Goal: Information Seeking & Learning: Find specific page/section

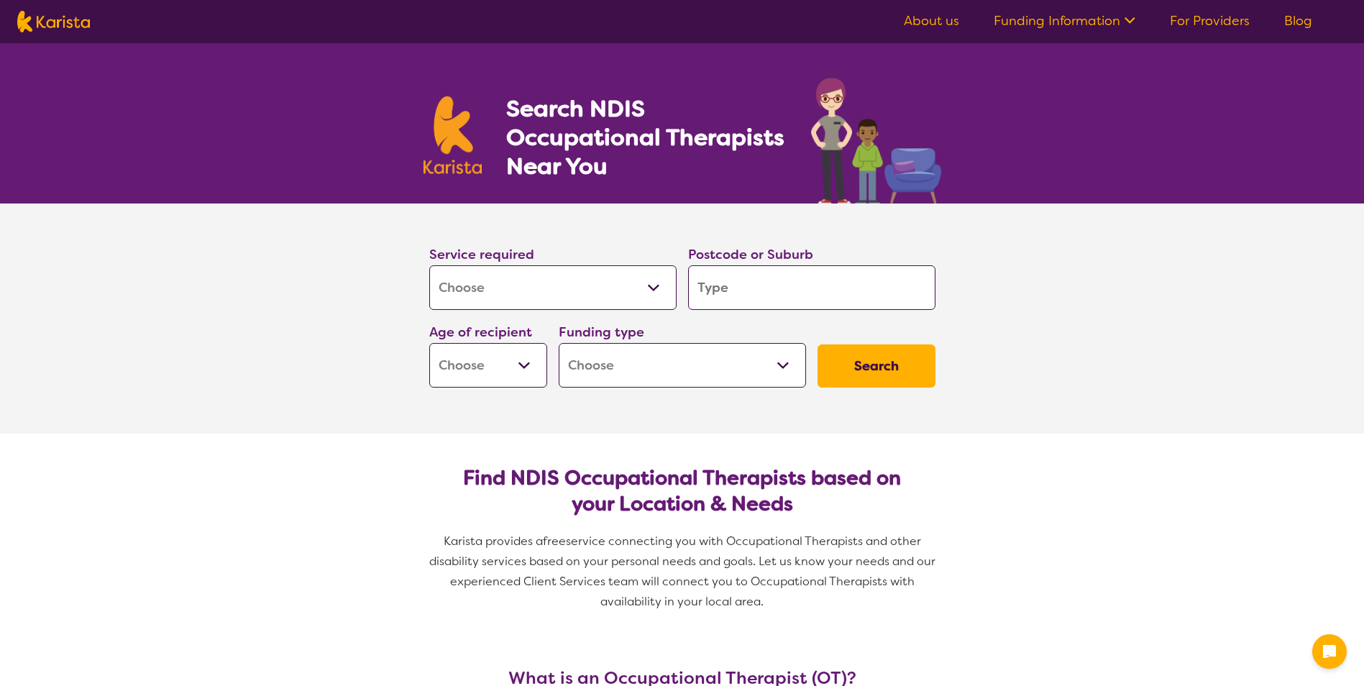
select select "[MEDICAL_DATA]"
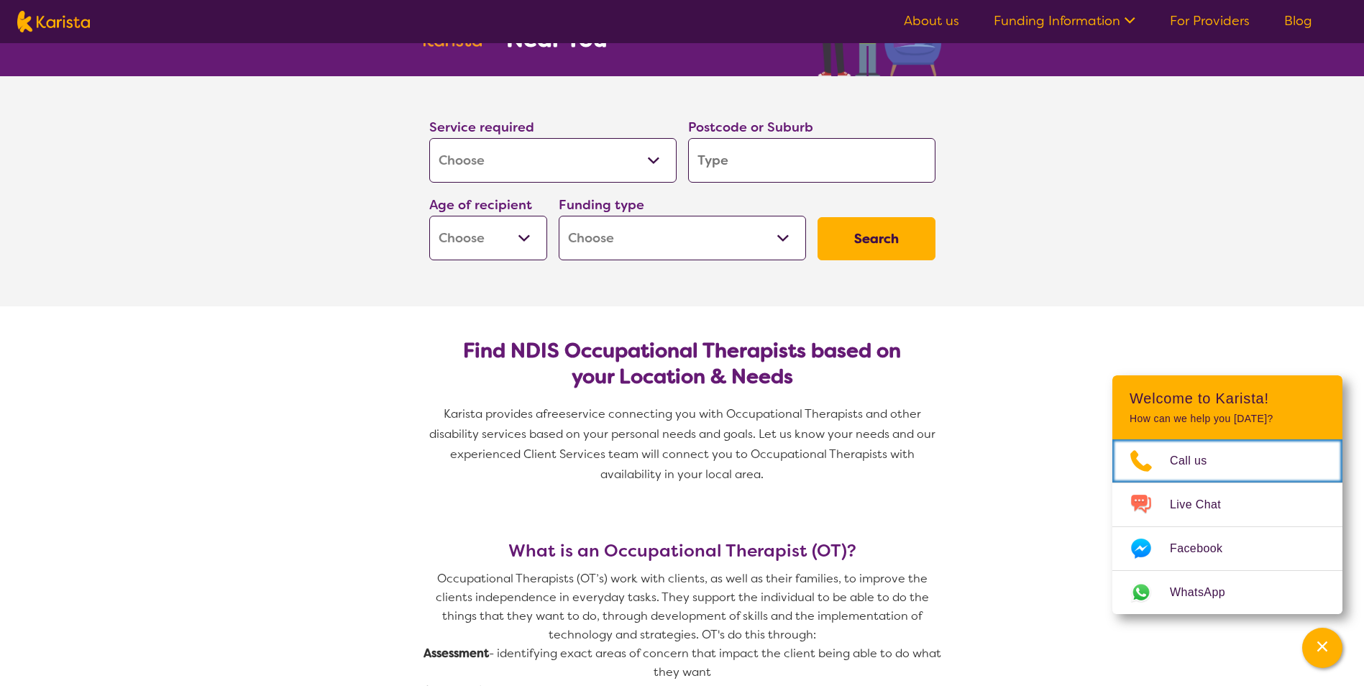
scroll to position [72, 0]
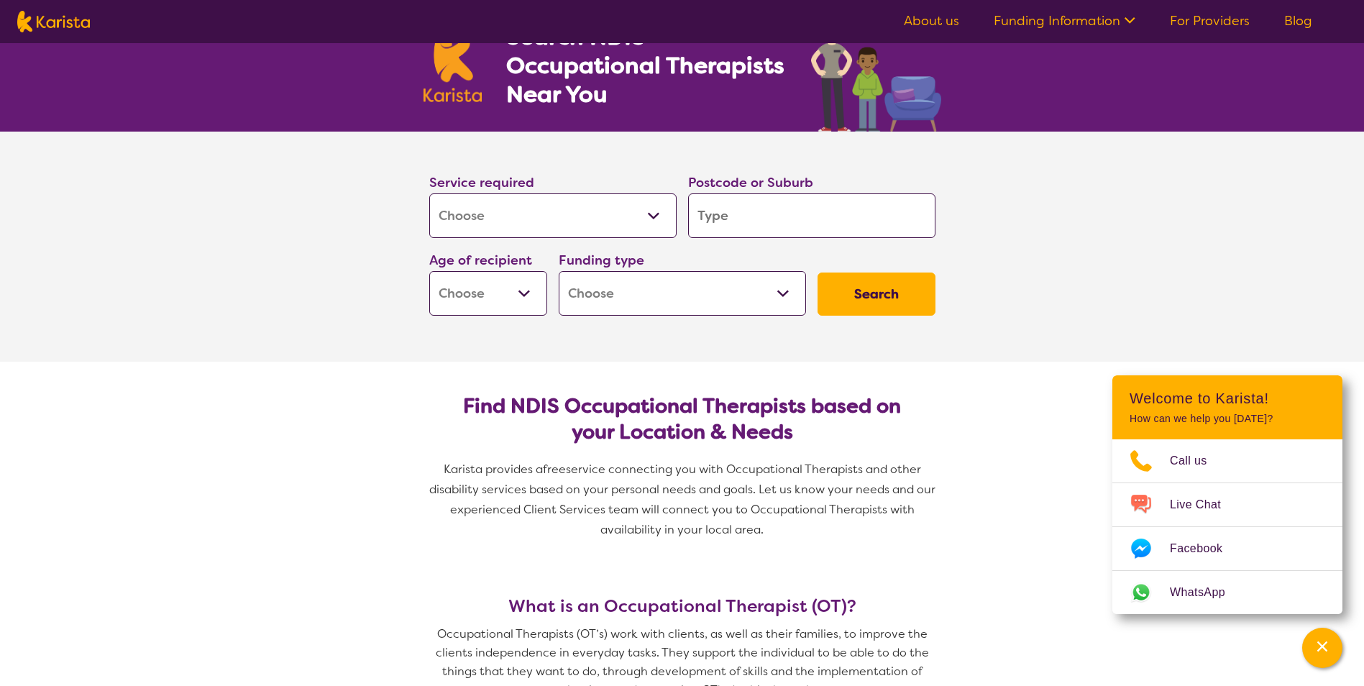
click at [513, 290] on select "Early Childhood - 0 to 9 Child - 10 to 11 Adolescent - 12 to 17 Adult - 18 to 6…" at bounding box center [488, 293] width 118 height 45
select select "CH"
click at [429, 271] on select "Early Childhood - 0 to 9 Child - 10 to 11 Adolescent - 12 to 17 Adult - 18 to 6…" at bounding box center [488, 293] width 118 height 45
select select "CH"
click at [746, 296] on select "Home Care Package (HCP) National Disability Insurance Scheme (NDIS) I don't know" at bounding box center [682, 293] width 247 height 45
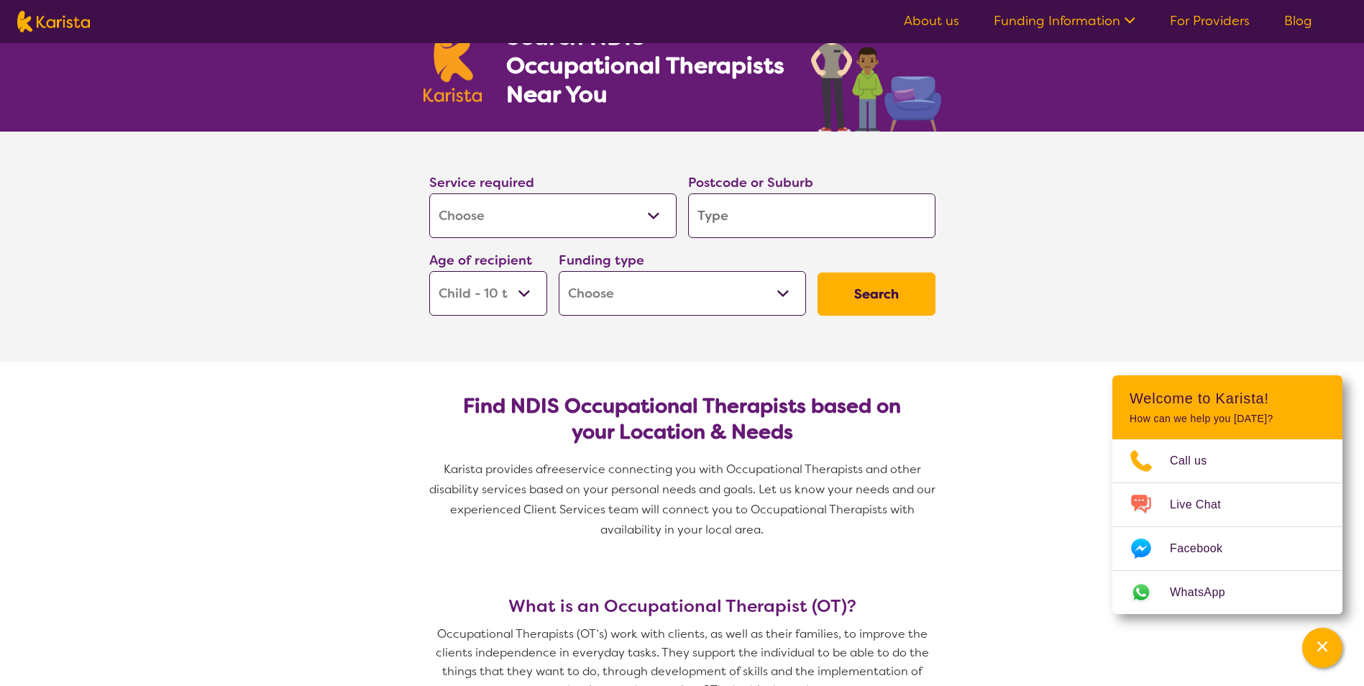
select select "NDIS"
click at [559, 271] on select "Home Care Package (HCP) National Disability Insurance Scheme (NDIS) I don't know" at bounding box center [682, 293] width 247 height 45
select select "NDIS"
click at [731, 221] on input "search" at bounding box center [811, 215] width 247 height 45
type input "2"
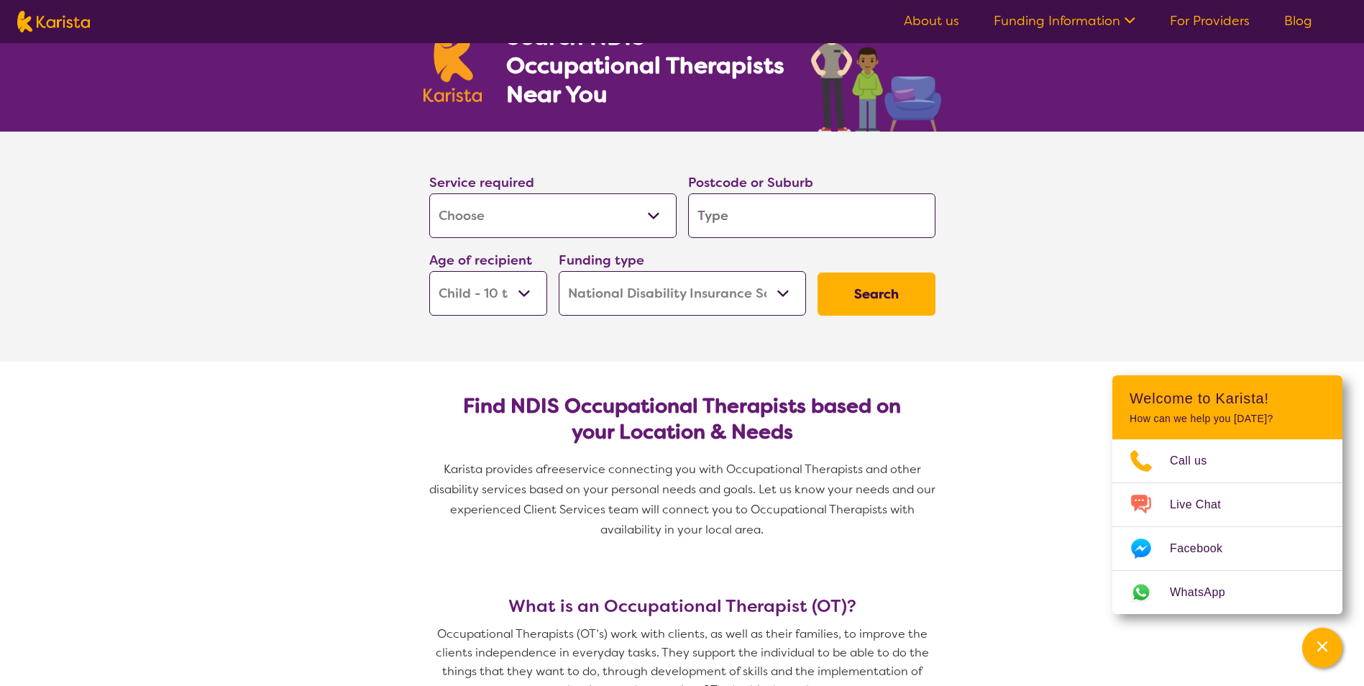
type input "2"
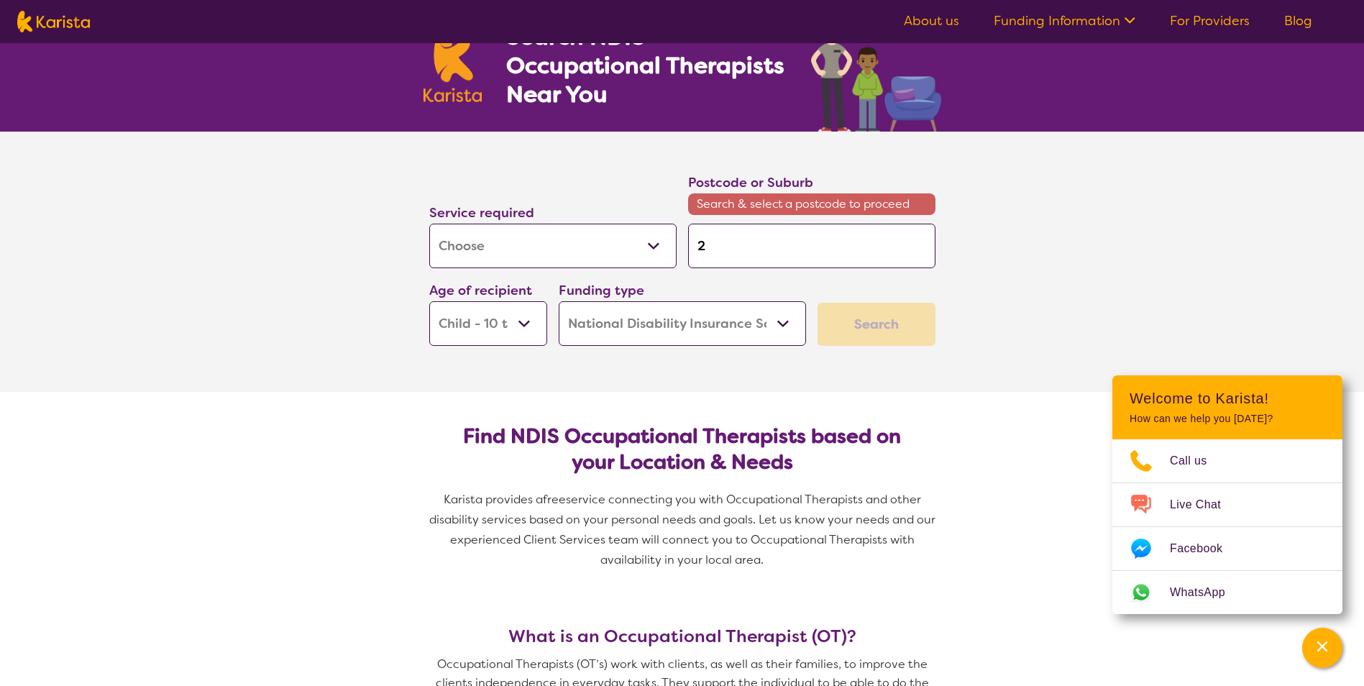
type input "29"
type input "290"
type input "2903"
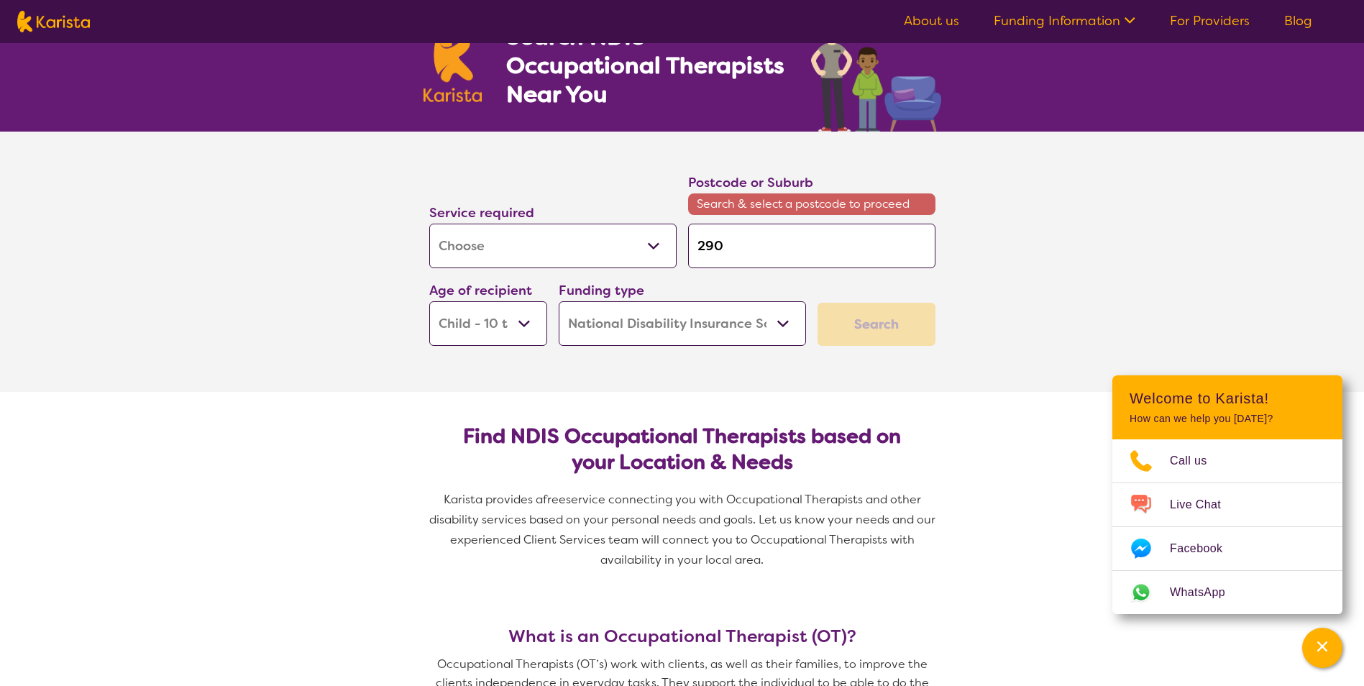
type input "2903"
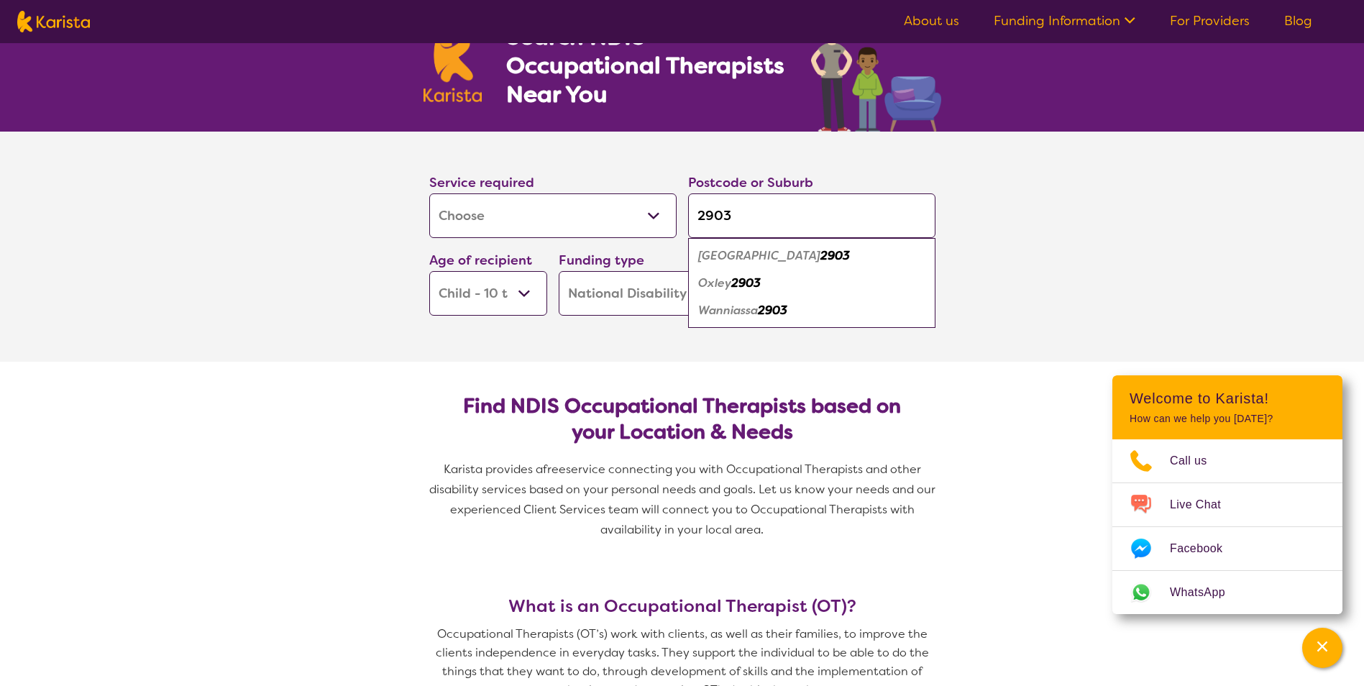
type input "2903"
click at [747, 308] on em "Wanniassa" at bounding box center [728, 310] width 60 height 15
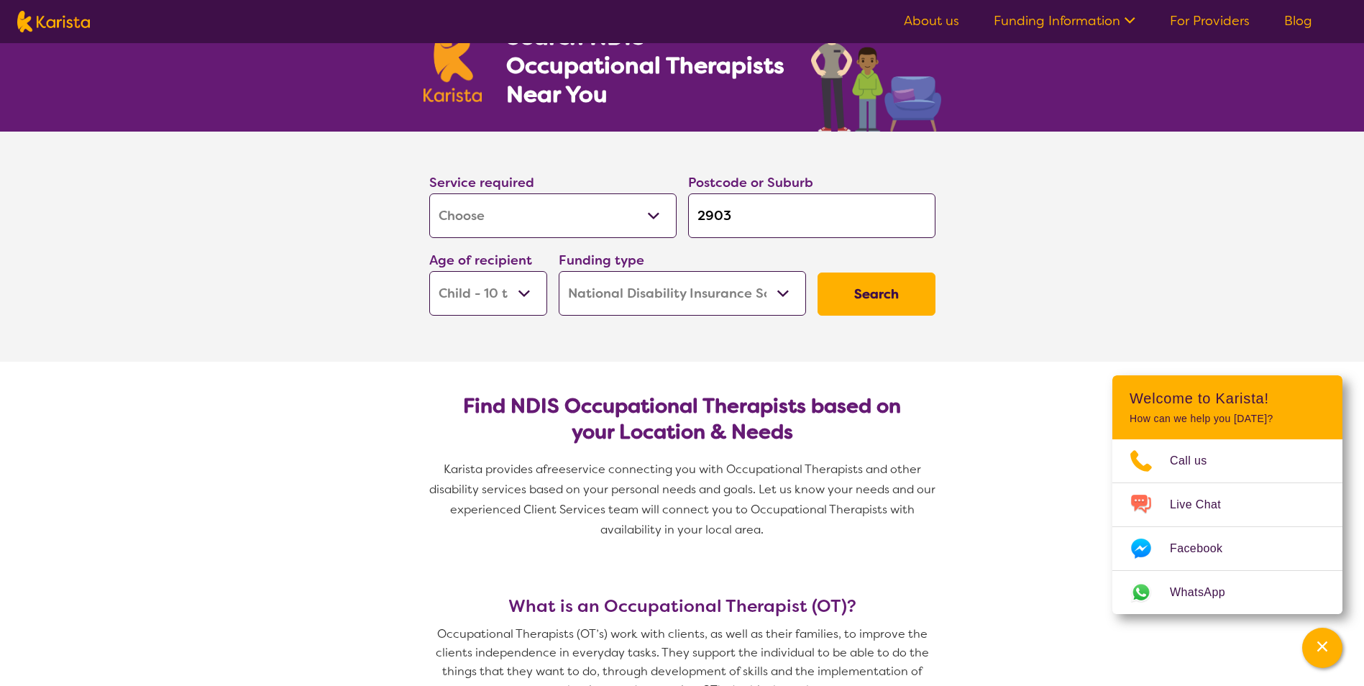
click at [925, 303] on button "Search" at bounding box center [876, 293] width 118 height 43
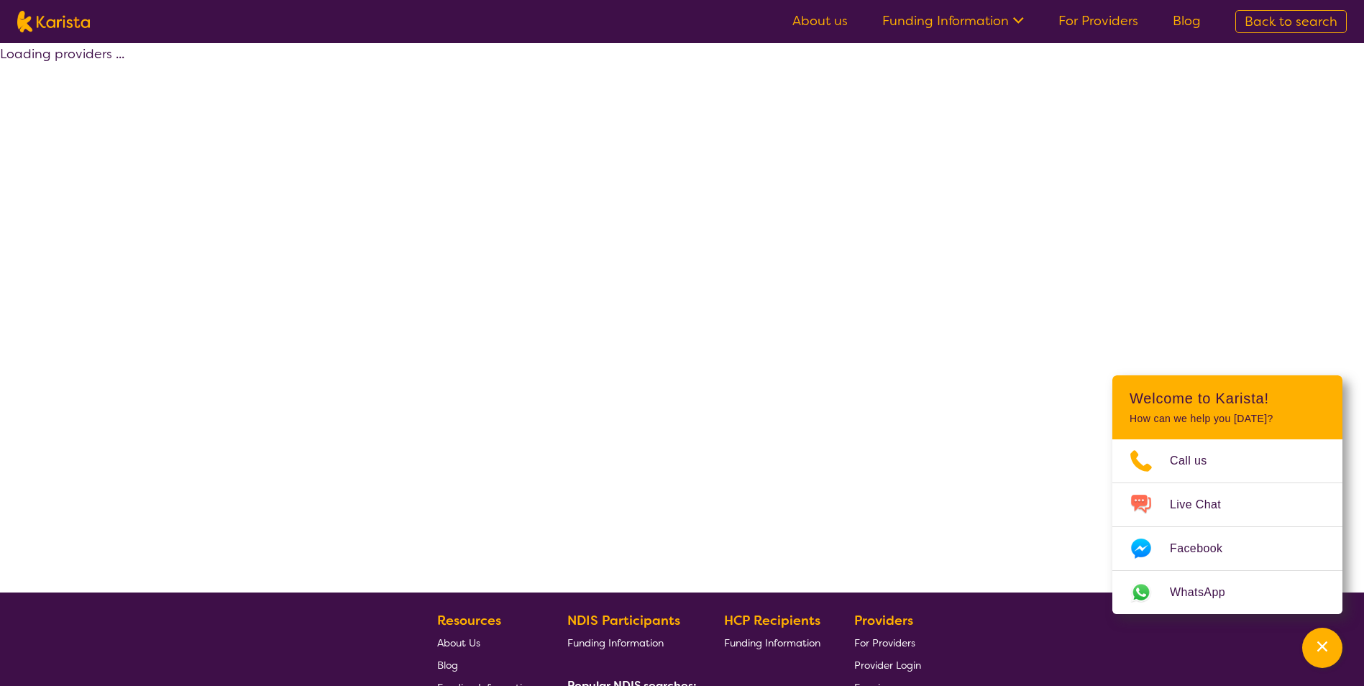
select select "by_score"
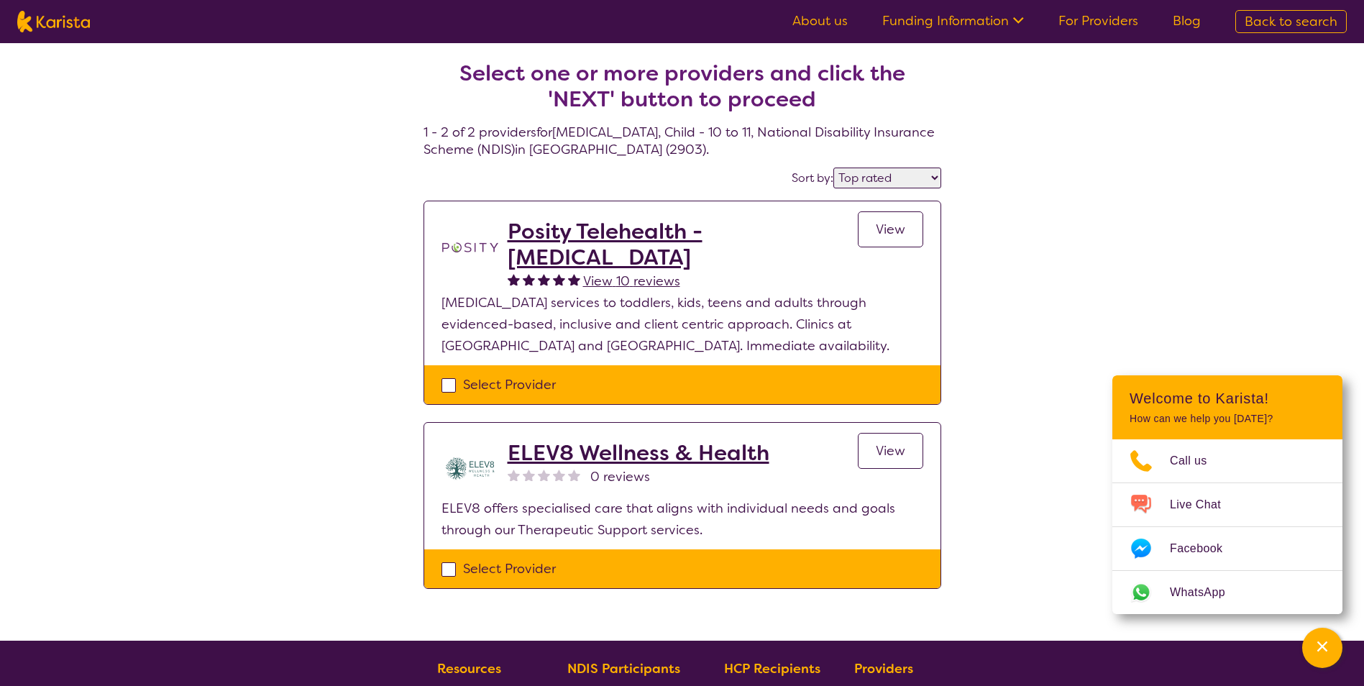
select select "[MEDICAL_DATA]"
select select "CH"
select select "NDIS"
select select "[MEDICAL_DATA]"
select select "CH"
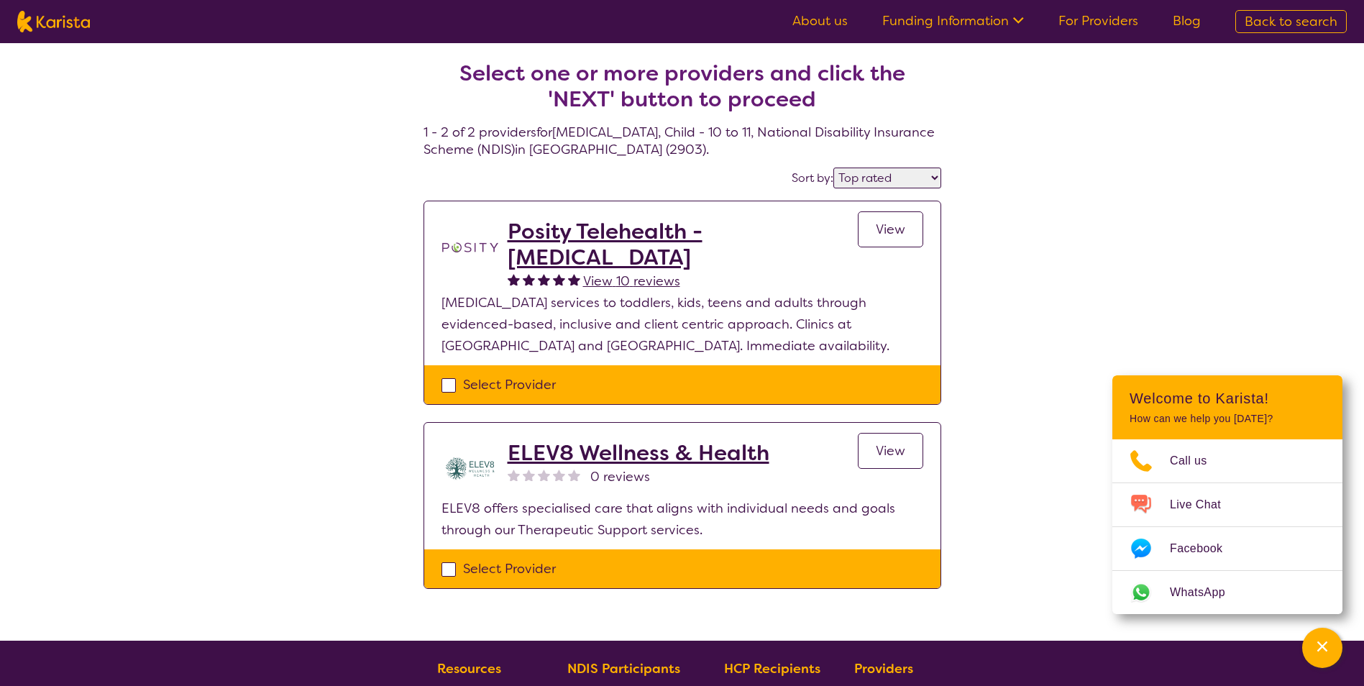
select select "NDIS"
